Goal: Transaction & Acquisition: Purchase product/service

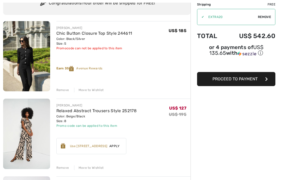
scroll to position [47, 0]
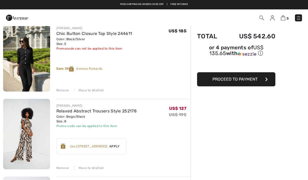
click at [100, 146] on div "Use 600 Avenue Rewards" at bounding box center [88, 146] width 37 height 5
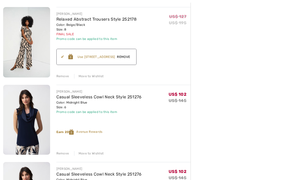
scroll to position [158, 0]
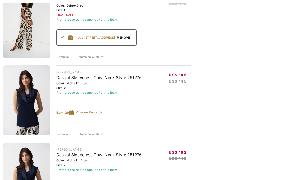
click at [64, 138] on div "FRANK LYMAN Chic Button Closure Top Style 244611 Color: Black/Silver Size: S Fi…" at bounding box center [97, 170] width 188 height 520
click at [62, 135] on div "Remove" at bounding box center [62, 134] width 13 height 5
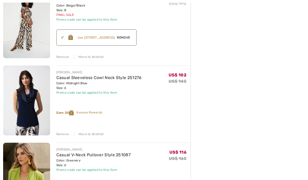
click at [65, 134] on div "Remove" at bounding box center [62, 134] width 13 height 5
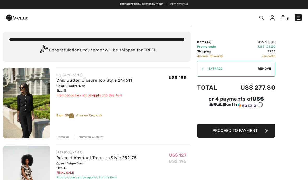
scroll to position [0, 0]
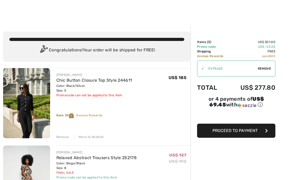
click at [237, 136] on button "Proceed to Payment" at bounding box center [236, 131] width 78 height 14
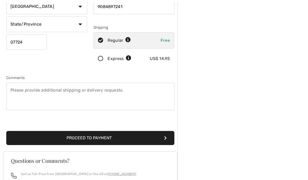
scroll to position [96, 0]
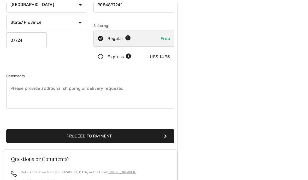
click at [92, 136] on button "Proceed to Payment" at bounding box center [90, 137] width 168 height 14
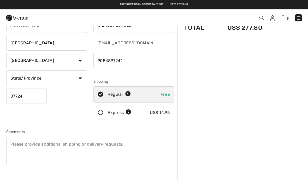
scroll to position [39, 0]
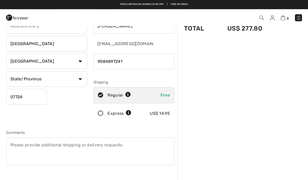
click at [83, 78] on select "State/Province Alabama Alaska American Samoa Arizona Arkansas California Colora…" at bounding box center [46, 80] width 81 height 16
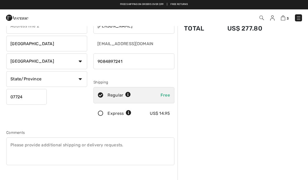
select select "NJ"
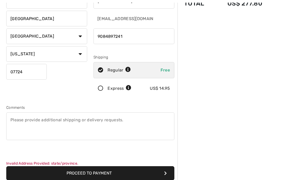
scroll to position [71, 0]
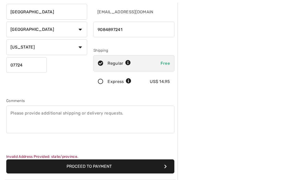
click at [90, 169] on button "Proceed to Payment" at bounding box center [90, 167] width 168 height 14
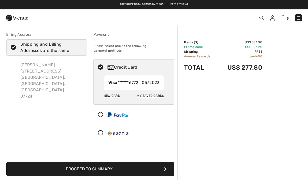
click at [100, 167] on button "Proceed to Summary" at bounding box center [90, 169] width 168 height 14
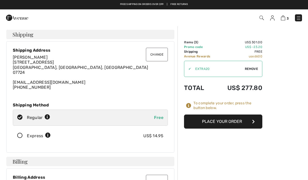
click at [220, 123] on button "Place Your Order" at bounding box center [223, 122] width 78 height 14
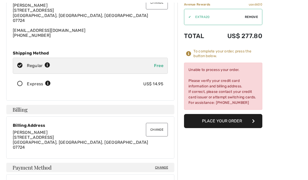
scroll to position [59, 0]
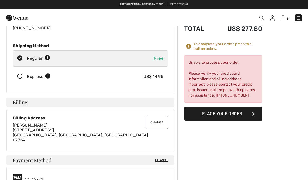
click at [223, 113] on button "Place Your Order" at bounding box center [223, 114] width 78 height 14
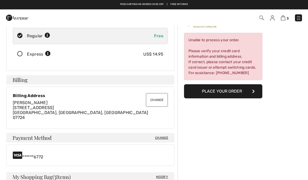
scroll to position [97, 0]
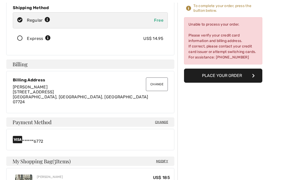
click at [160, 123] on span "Change" at bounding box center [161, 122] width 13 height 5
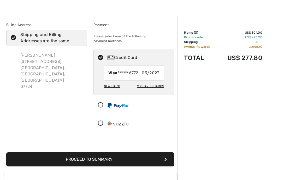
click at [112, 87] on div "New Card My Saved Cards" at bounding box center [134, 88] width 60 height 14
click at [112, 83] on div "New Card" at bounding box center [112, 86] width 16 height 9
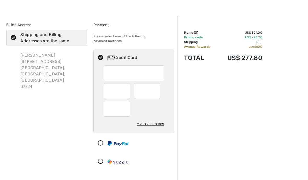
scroll to position [10, 0]
click at [158, 87] on div at bounding box center [147, 91] width 26 height 16
click at [155, 94] on div at bounding box center [147, 91] width 26 height 16
click at [152, 123] on div "My Saved Cards" at bounding box center [150, 124] width 27 height 9
radio input "true"
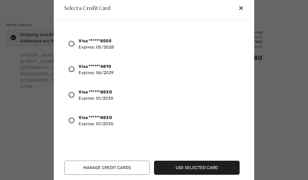
click at [76, 94] on div at bounding box center [74, 95] width 10 height 9
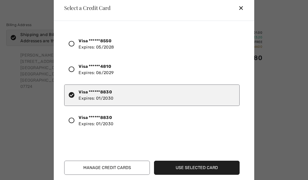
click at [201, 171] on button "Use Selected Card" at bounding box center [197, 168] width 86 height 14
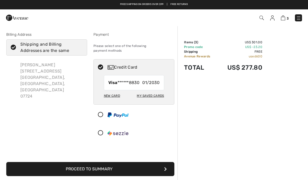
click at [91, 167] on button "Proceed to Summary" at bounding box center [90, 169] width 168 height 14
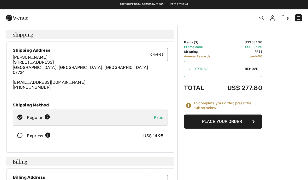
click at [225, 122] on button "Place Your Order" at bounding box center [223, 122] width 78 height 14
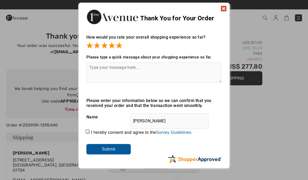
click at [110, 146] on input "Submit" at bounding box center [108, 149] width 44 height 10
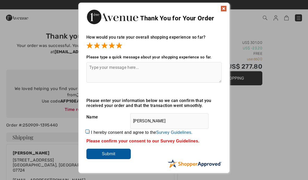
click at [90, 134] on input "I hereby consent and agree to the By submitting a review, you grant permission …" at bounding box center [87, 132] width 3 height 3
checkbox input "true"
click at [118, 155] on input "Submit" at bounding box center [108, 154] width 44 height 10
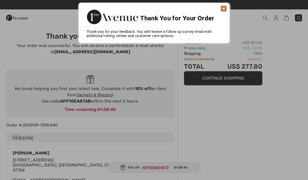
click at [224, 7] on img at bounding box center [224, 8] width 6 height 6
